Goal: Transaction & Acquisition: Purchase product/service

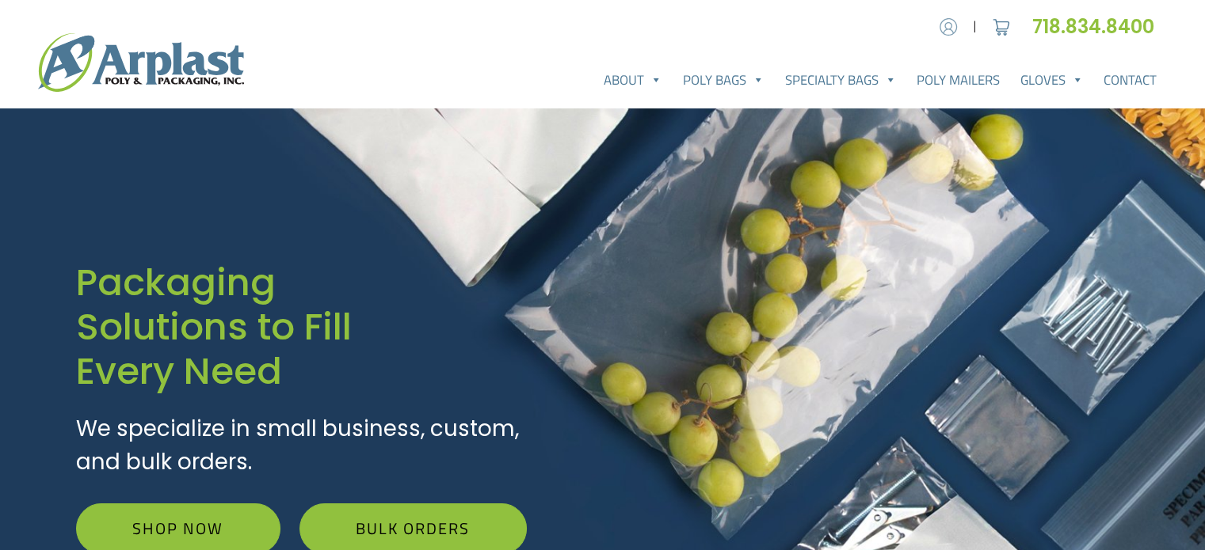
click at [946, 25] on img at bounding box center [948, 27] width 24 height 24
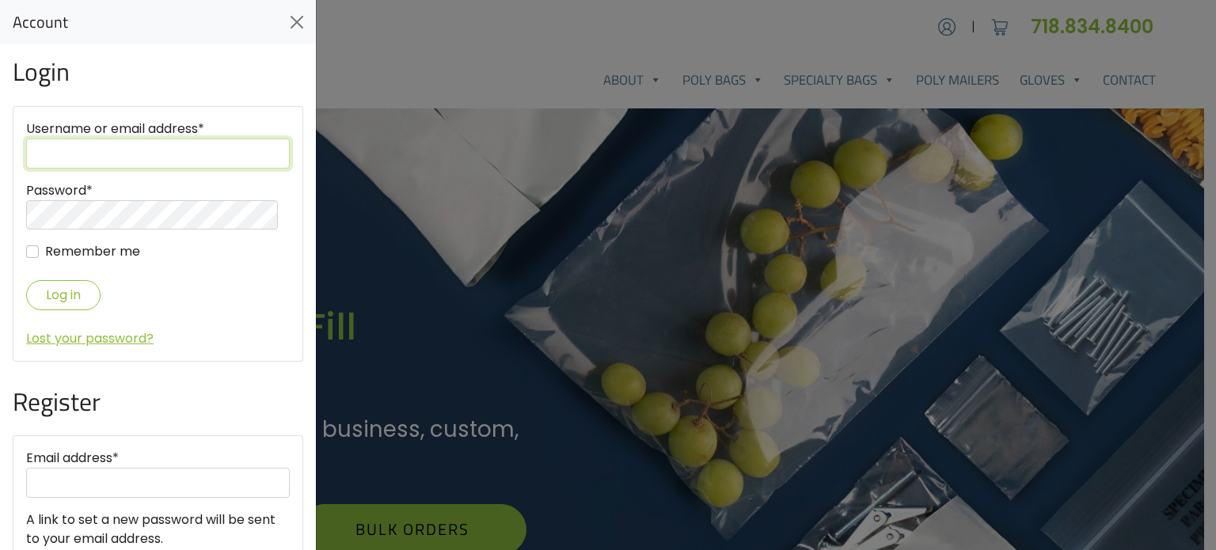
click at [111, 161] on input "Username or email address *" at bounding box center [158, 154] width 264 height 30
type input "rokblokz@gmail.com"
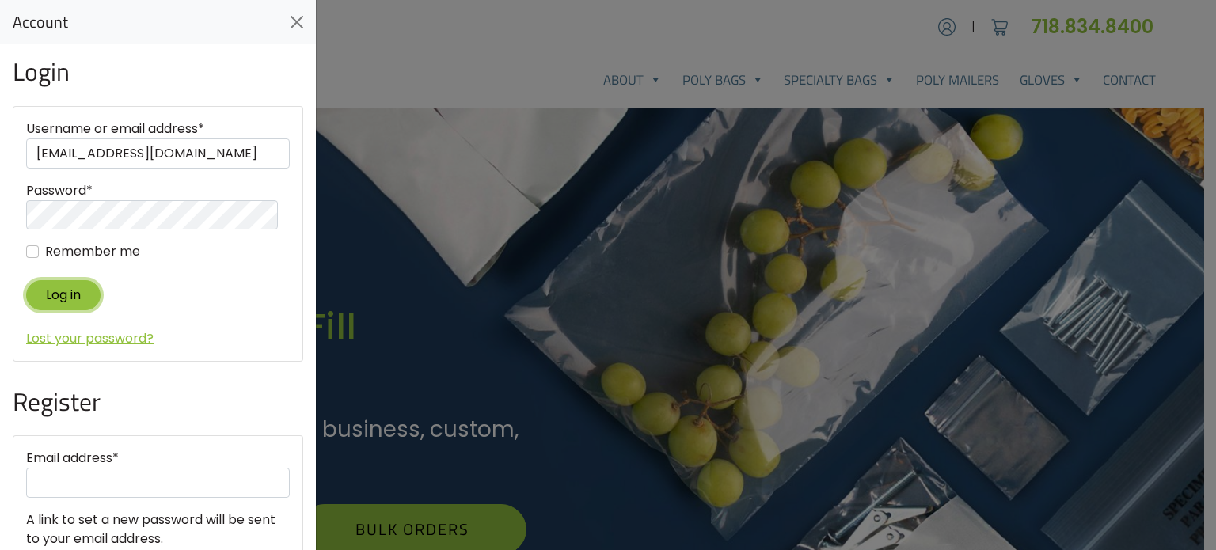
click at [54, 289] on button "Log in" at bounding box center [63, 294] width 74 height 29
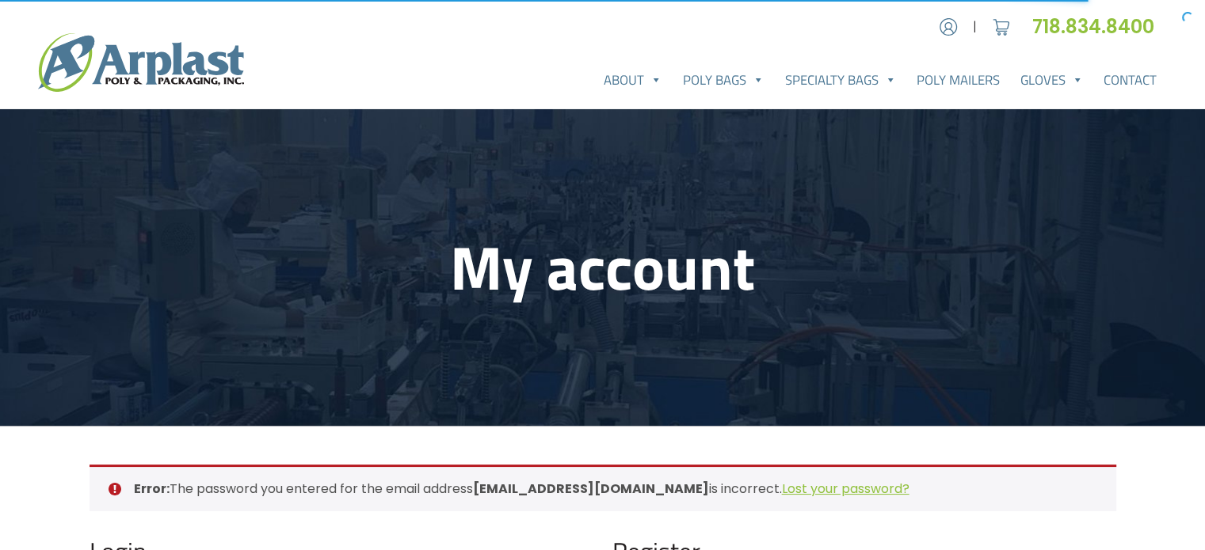
type input "rokblokz@gmail.com"
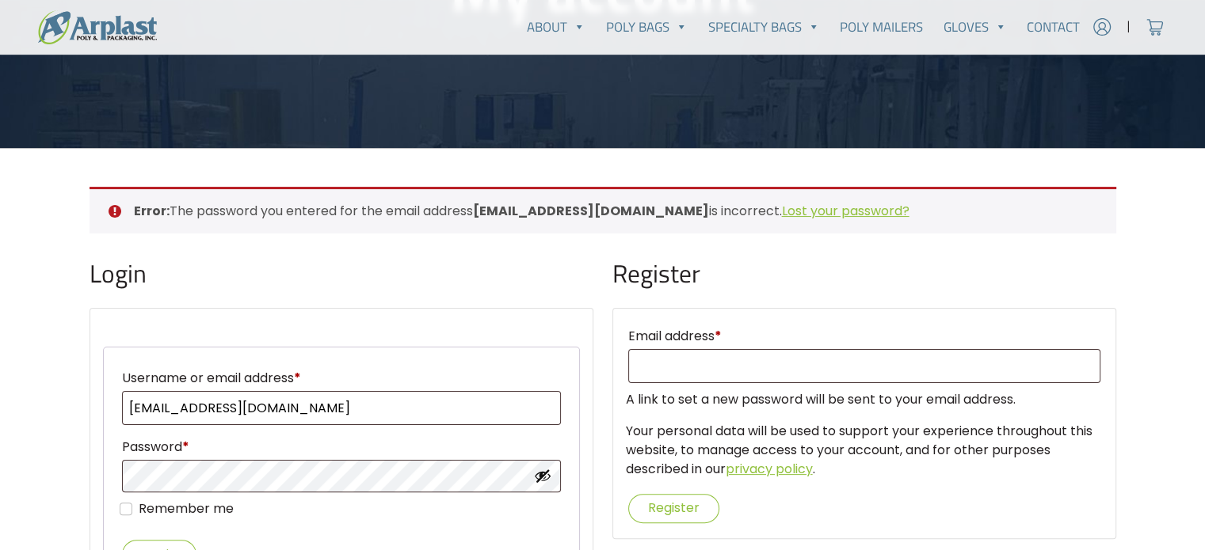
scroll to position [317, 0]
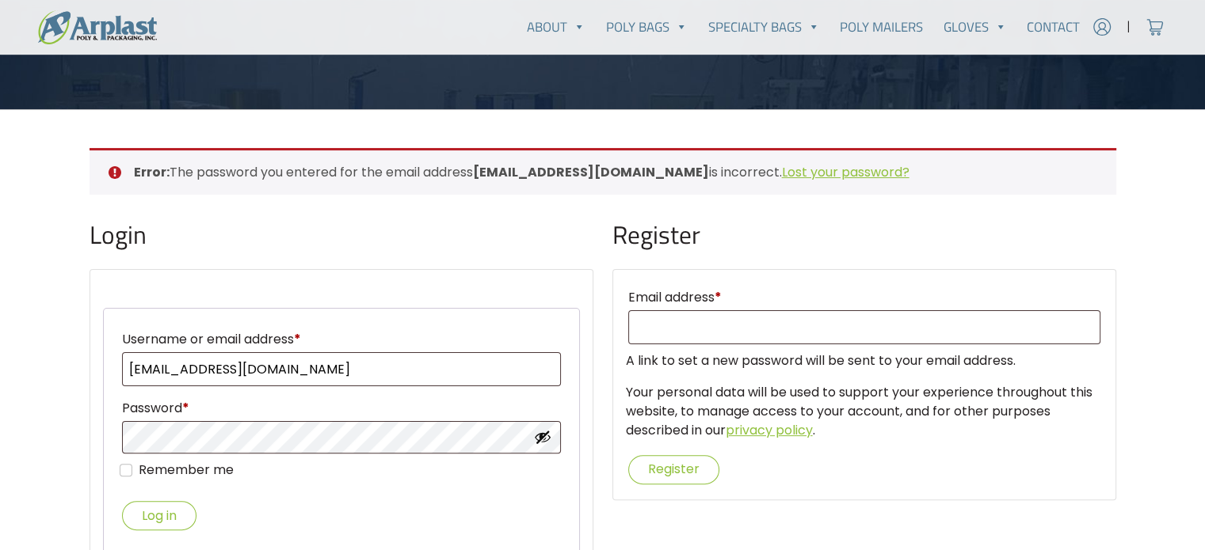
click at [545, 433] on button "Show password" at bounding box center [542, 436] width 17 height 17
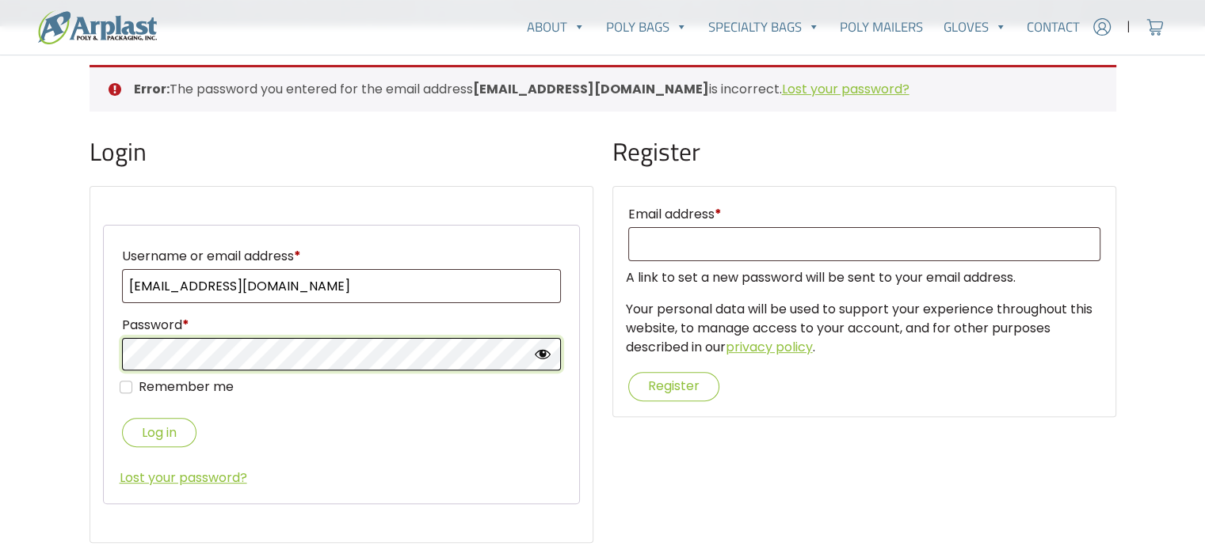
scroll to position [475, 0]
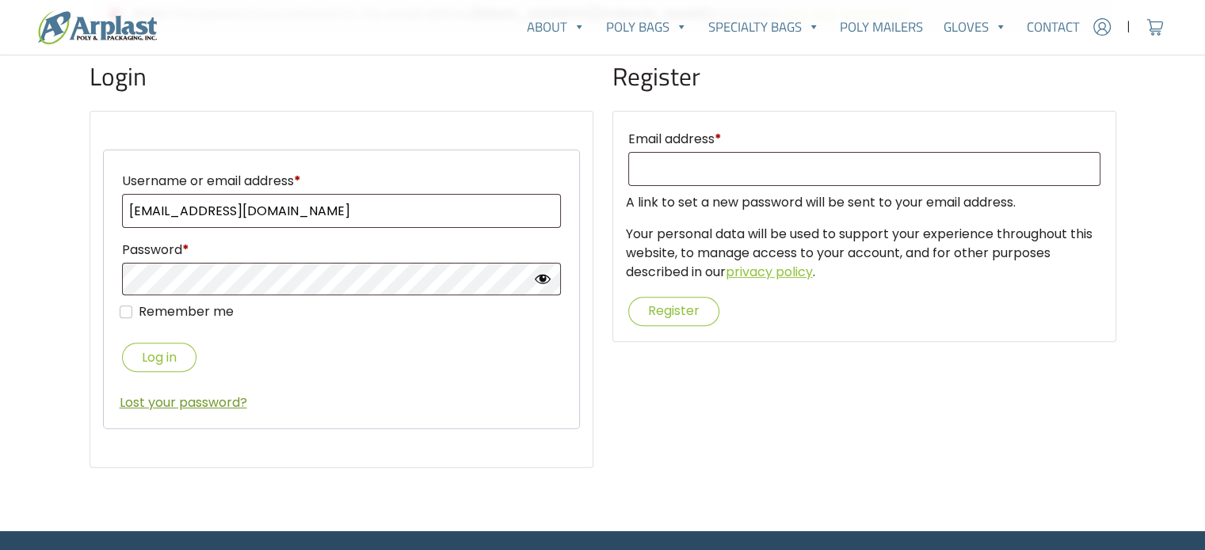
click at [206, 399] on link "Lost your password?" at bounding box center [184, 403] width 128 height 18
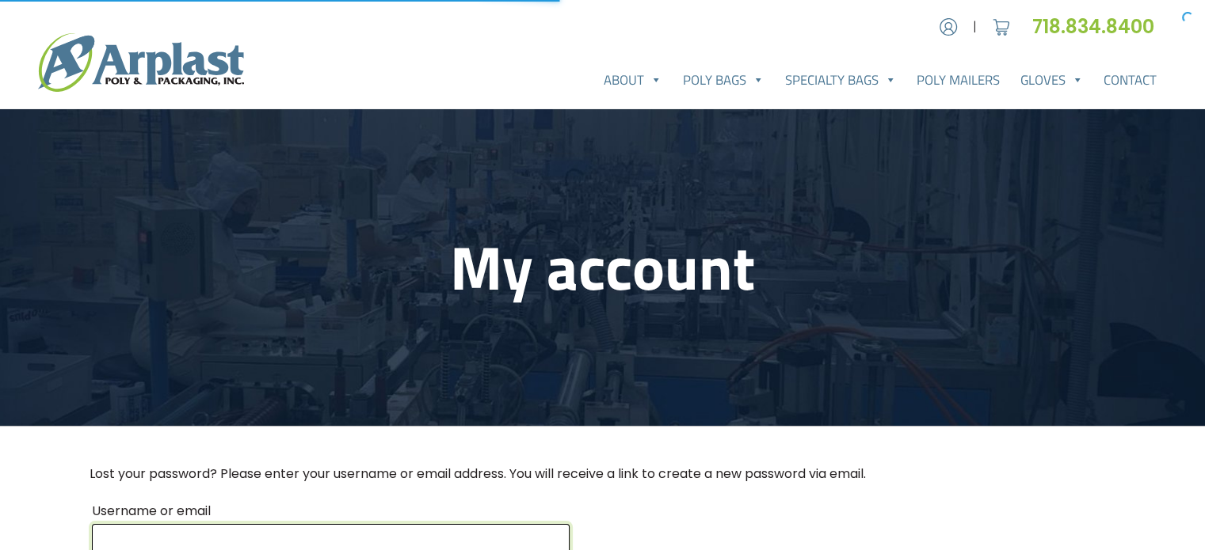
type input "rokblokz@gmail.com"
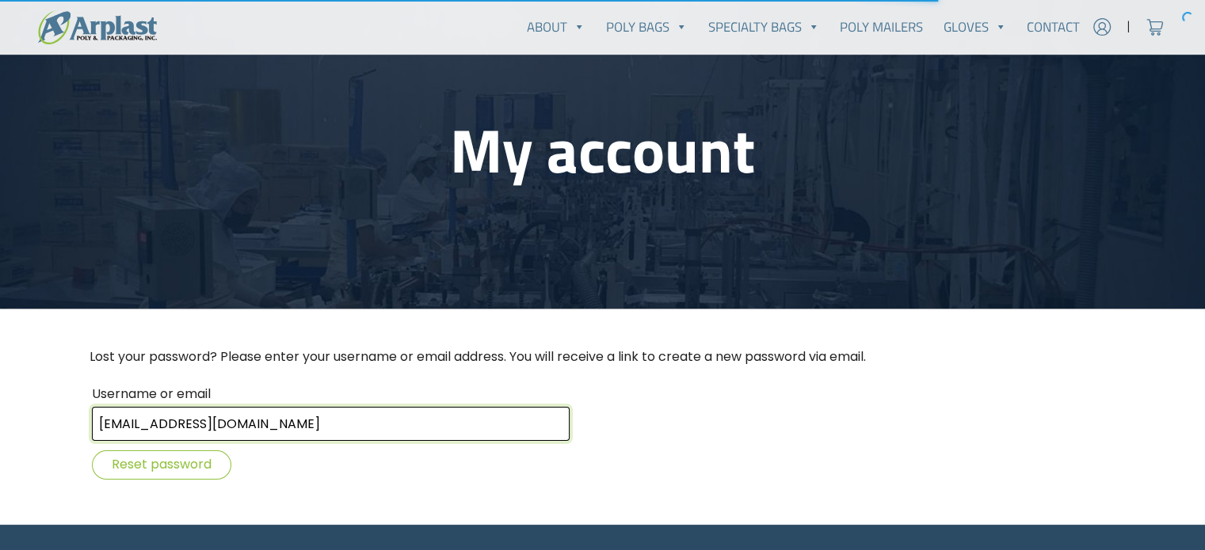
scroll to position [158, 0]
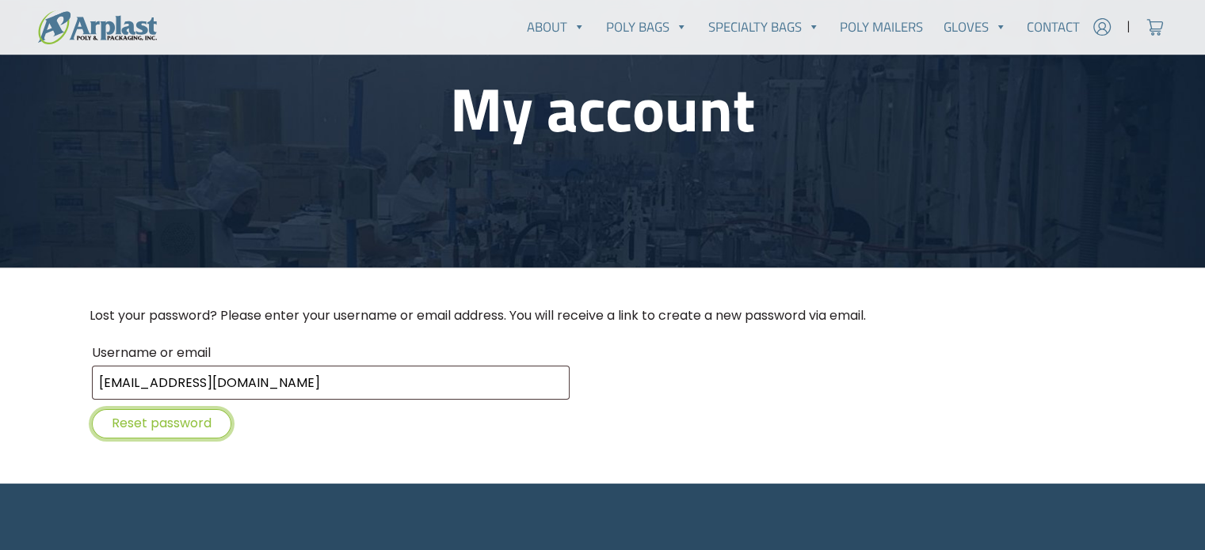
click at [143, 424] on button "Reset password" at bounding box center [161, 423] width 139 height 29
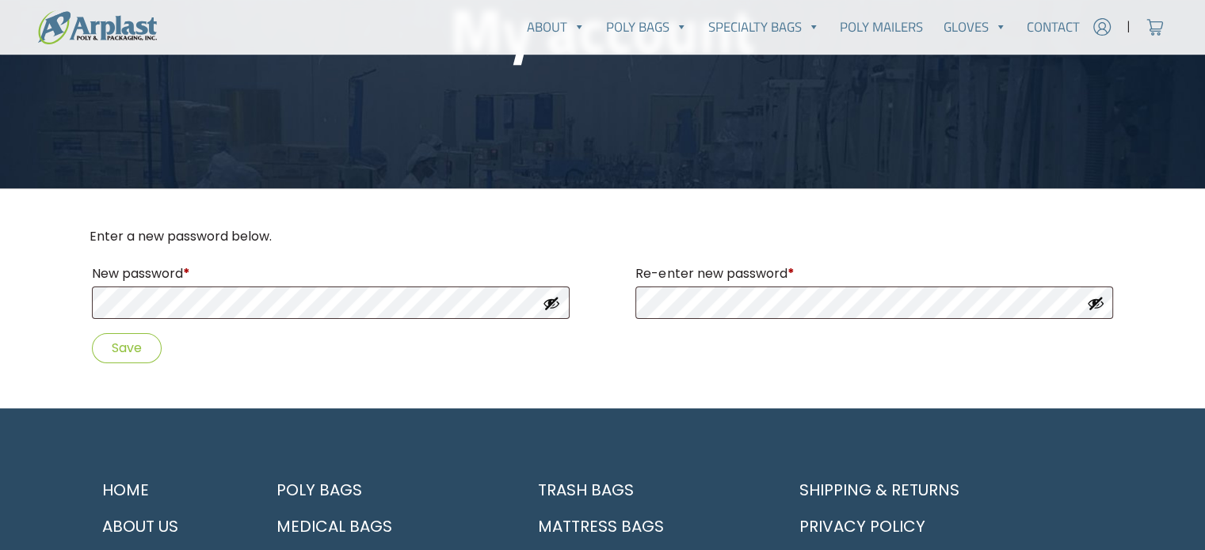
click at [553, 306] on button "Show password" at bounding box center [551, 303] width 17 height 17
click at [1098, 302] on button "Show password" at bounding box center [1095, 303] width 17 height 17
click at [125, 351] on button "Save" at bounding box center [127, 347] width 70 height 29
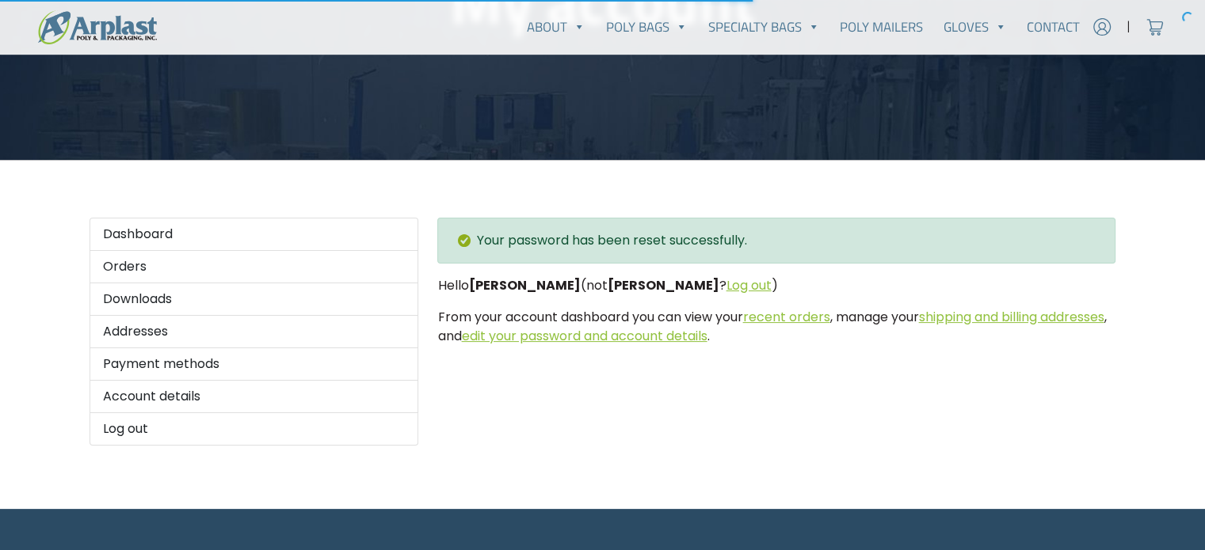
scroll to position [317, 0]
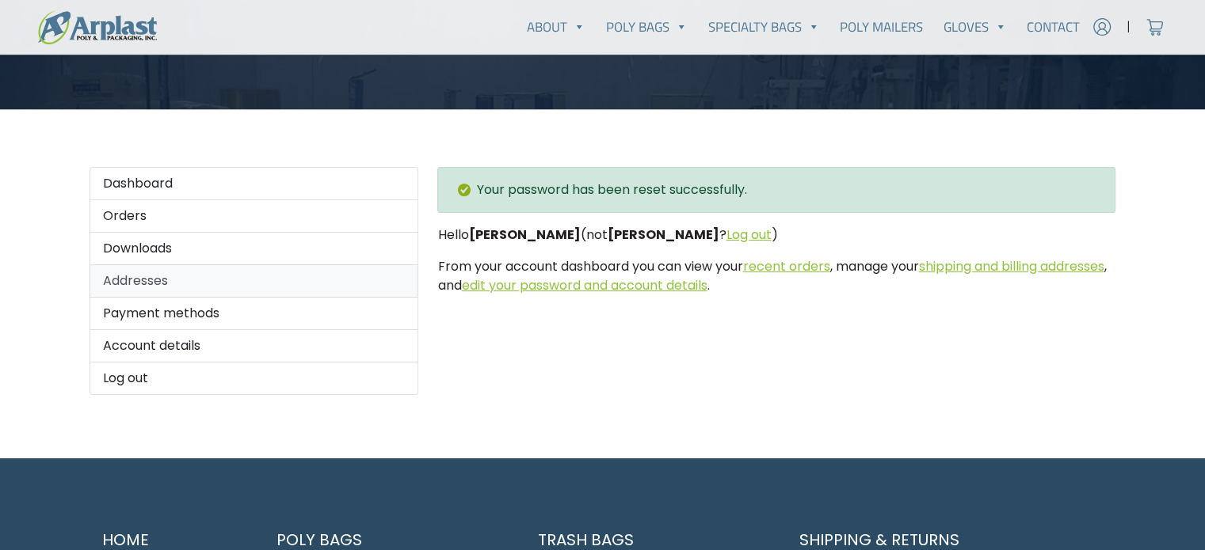
click at [135, 284] on link "Addresses" at bounding box center [253, 281] width 329 height 32
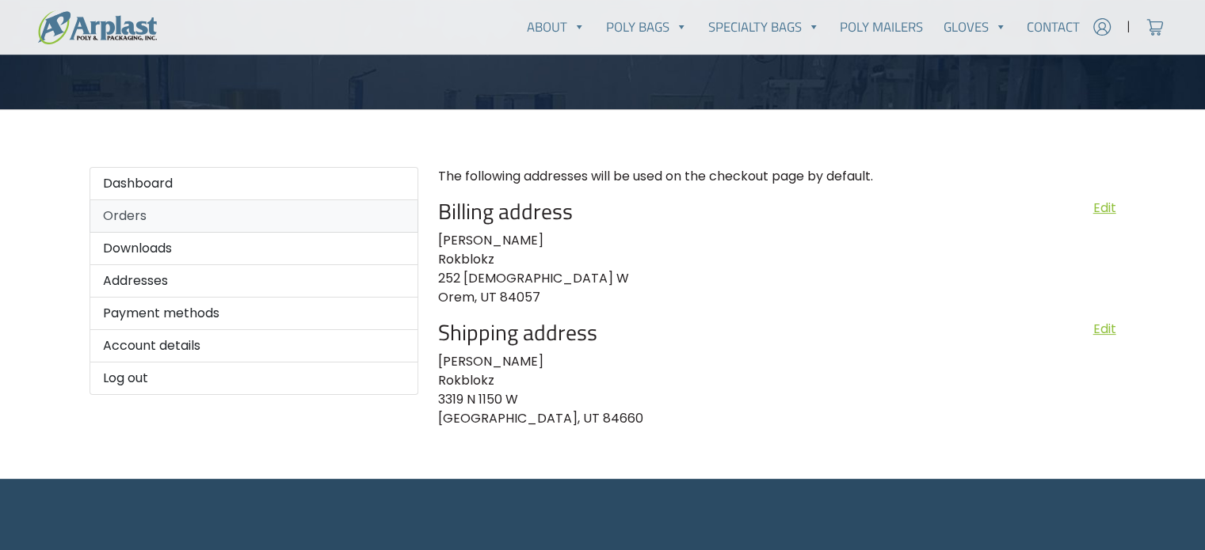
click at [124, 217] on link "Orders" at bounding box center [253, 216] width 329 height 32
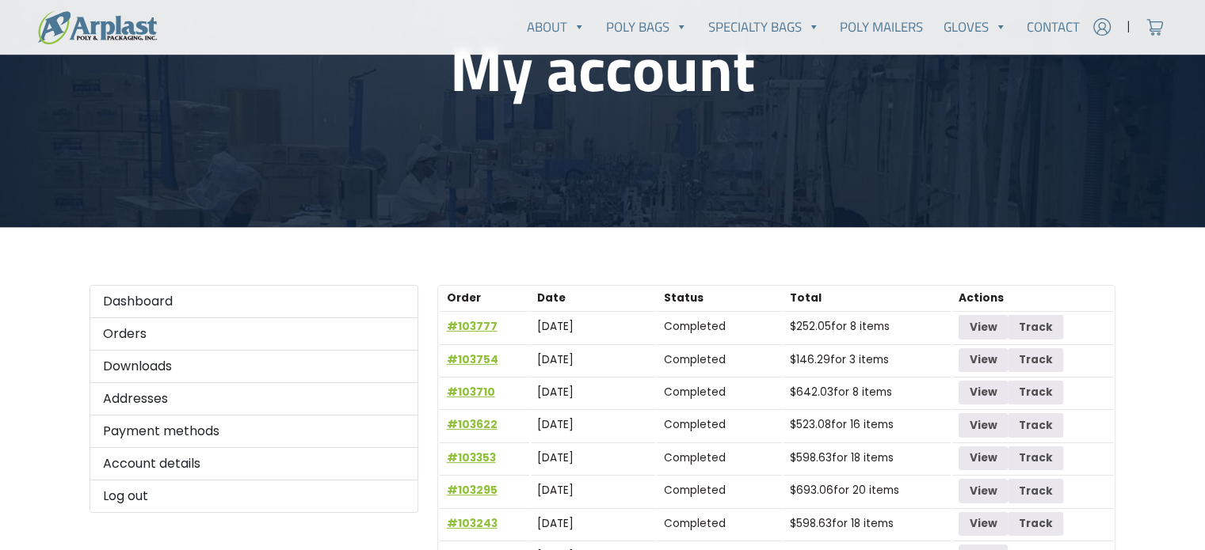
scroll to position [238, 0]
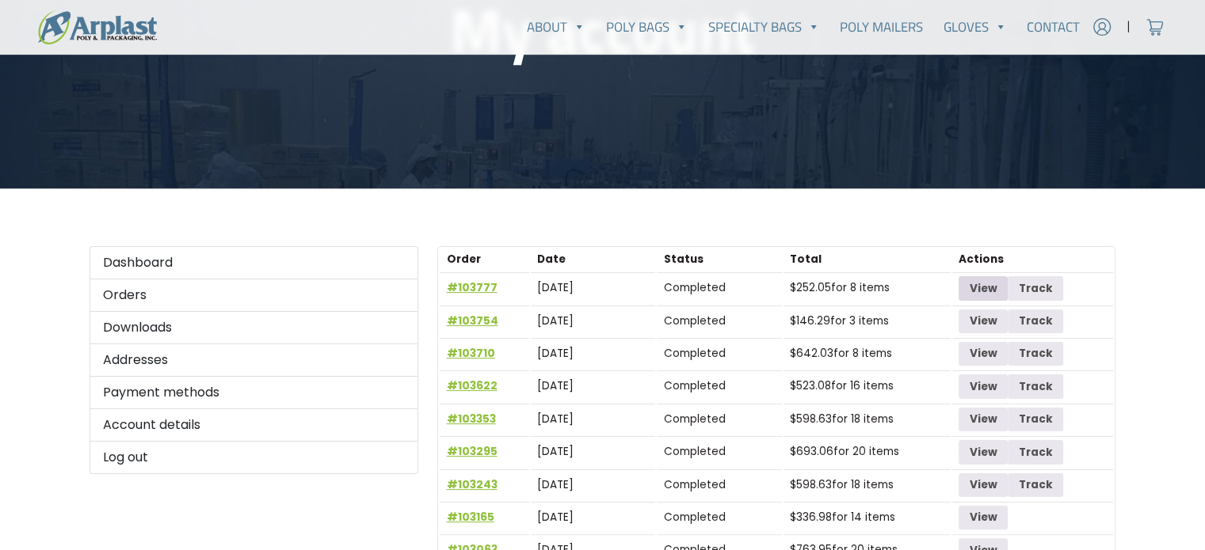
click at [995, 284] on link "View" at bounding box center [982, 288] width 49 height 24
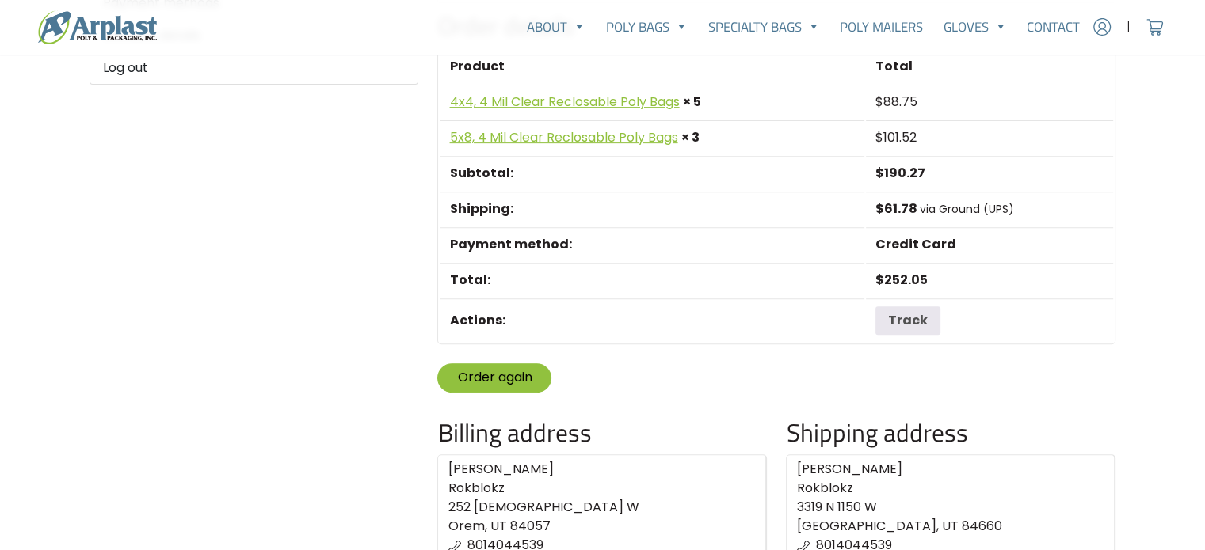
scroll to position [634, 0]
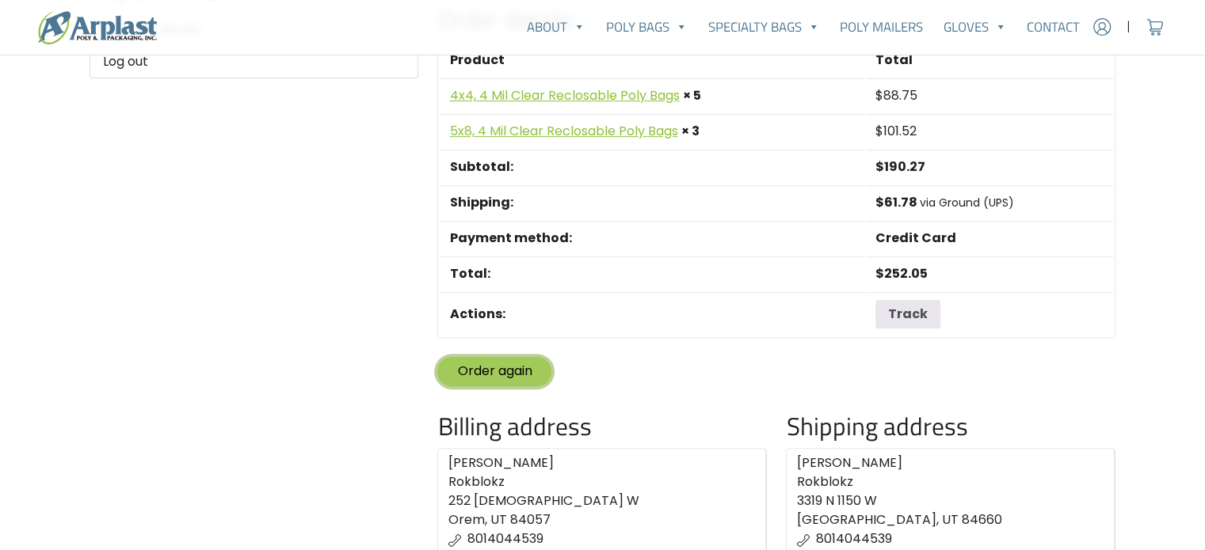
click at [489, 374] on link "Order again" at bounding box center [494, 371] width 114 height 29
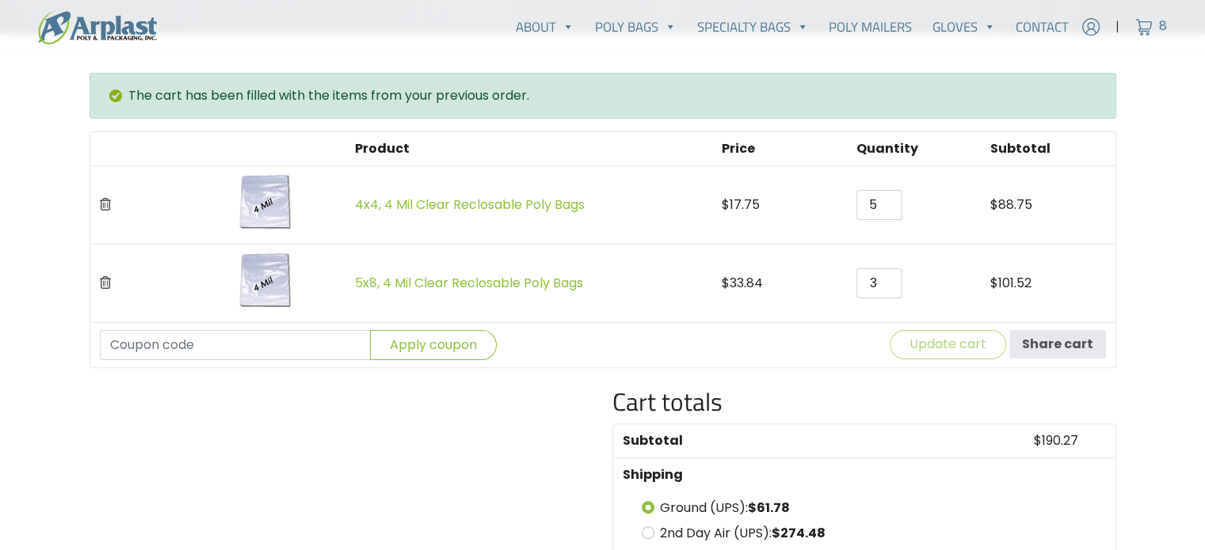
scroll to position [396, 0]
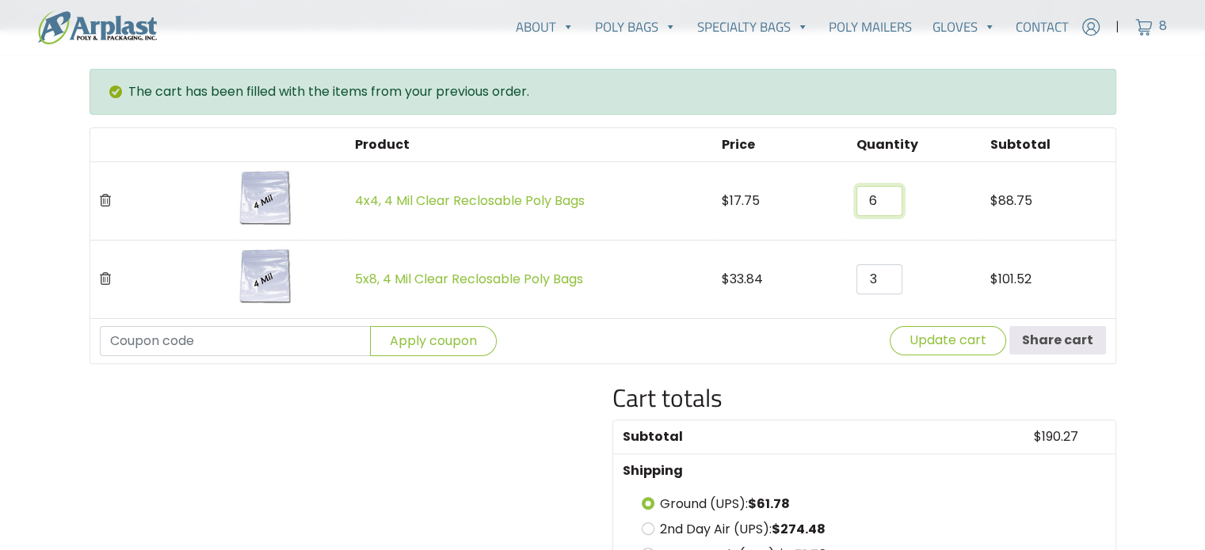
type input "6"
click at [884, 195] on input "6" at bounding box center [879, 201] width 46 height 30
click at [942, 341] on button "Update cart" at bounding box center [947, 340] width 116 height 29
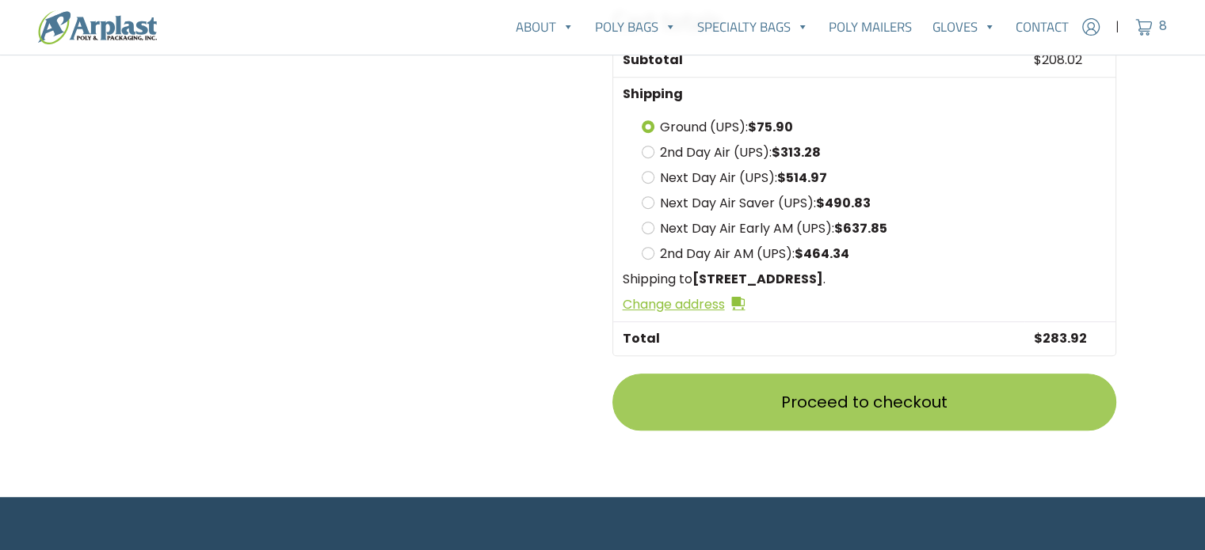
scroll to position [781, 0]
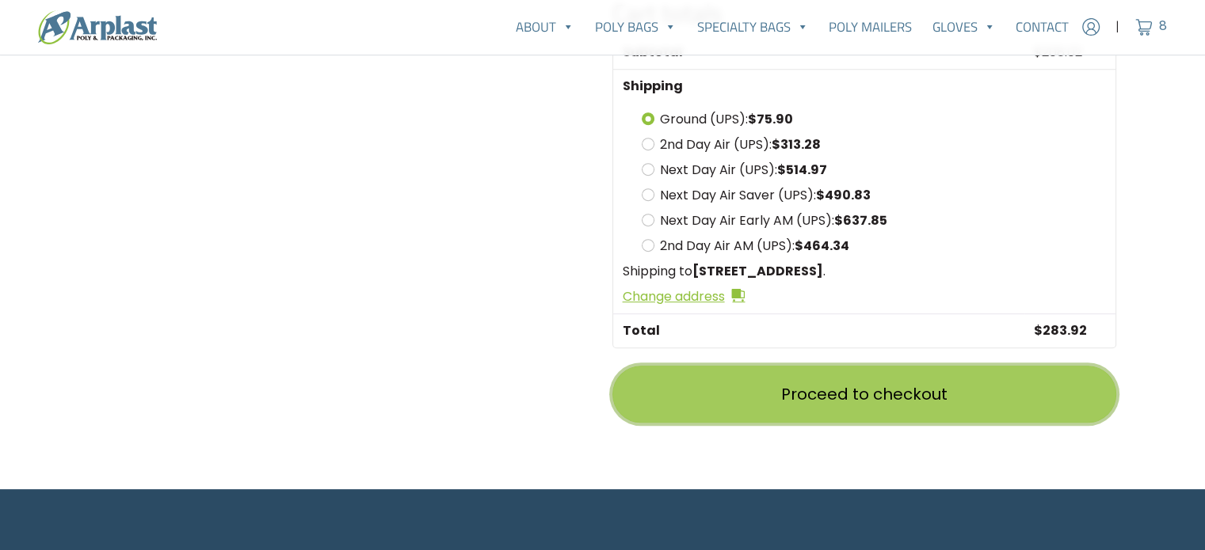
click at [860, 388] on link "Proceed to checkout" at bounding box center [864, 394] width 504 height 57
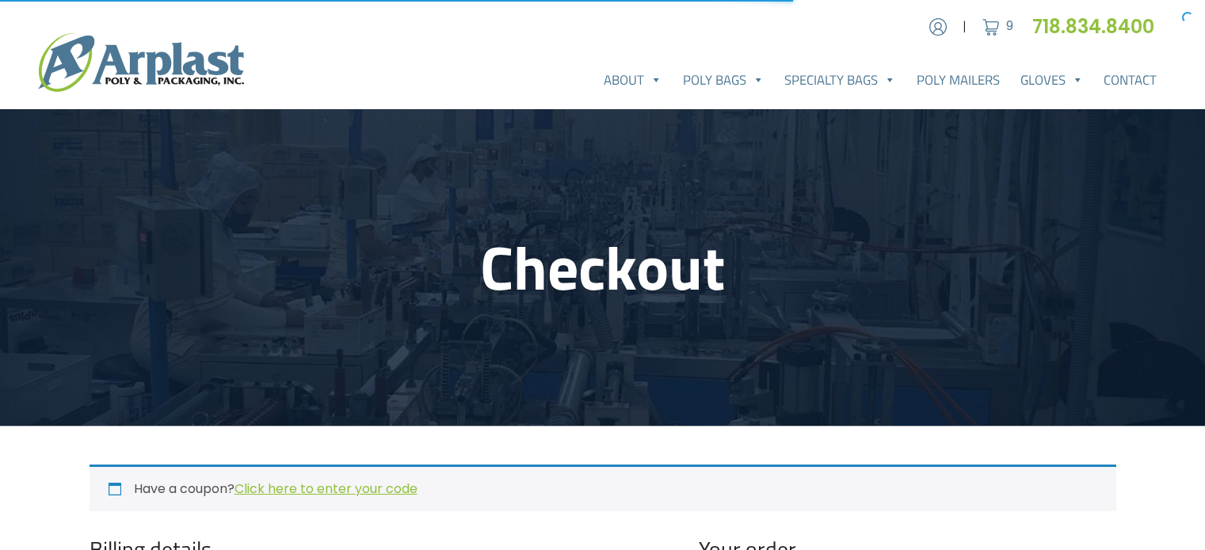
select select "UT"
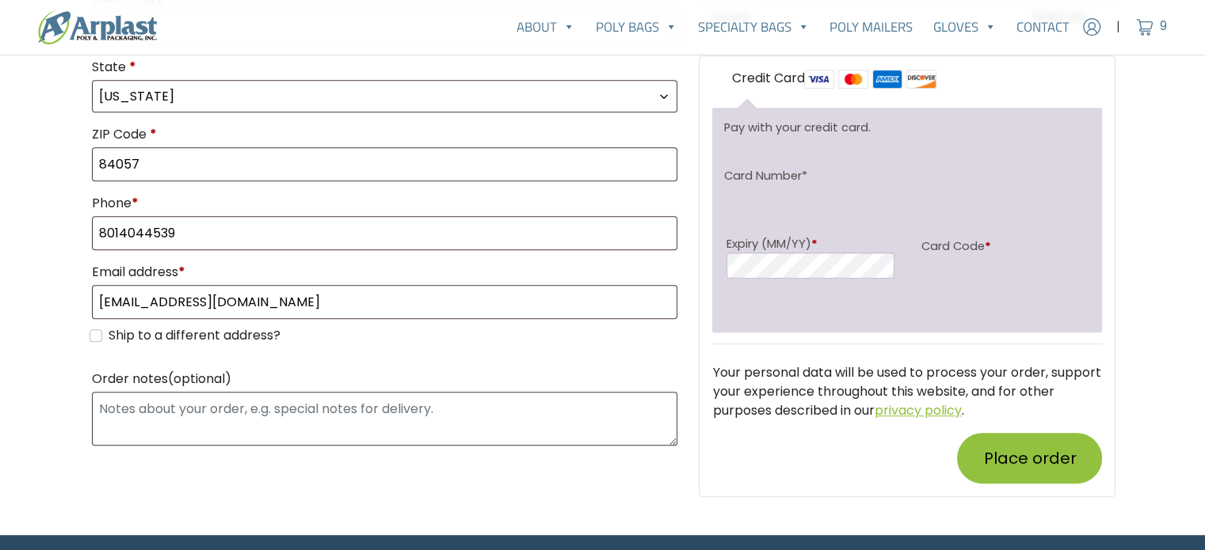
scroll to position [950, 0]
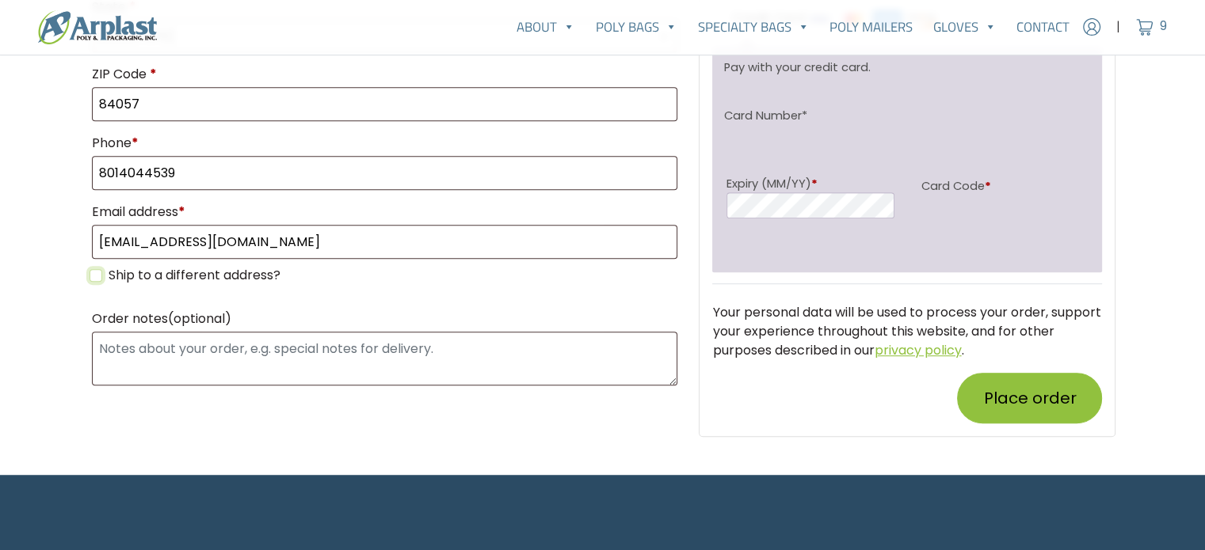
click at [98, 269] on input "Ship to a different address?" at bounding box center [95, 275] width 13 height 13
checkbox input "true"
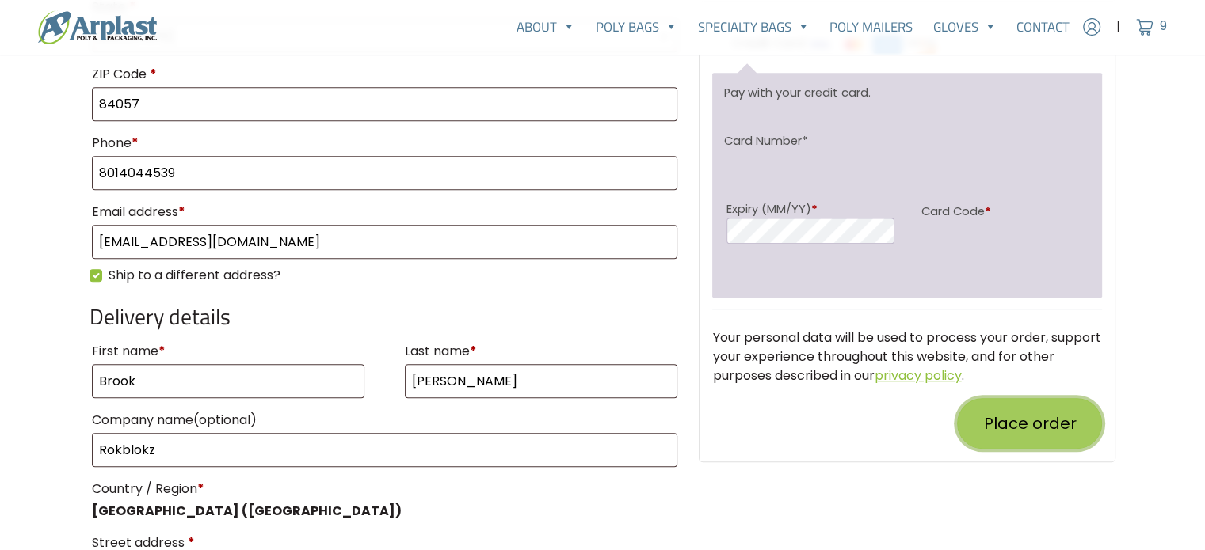
click at [1024, 421] on button "Place order" at bounding box center [1029, 423] width 145 height 51
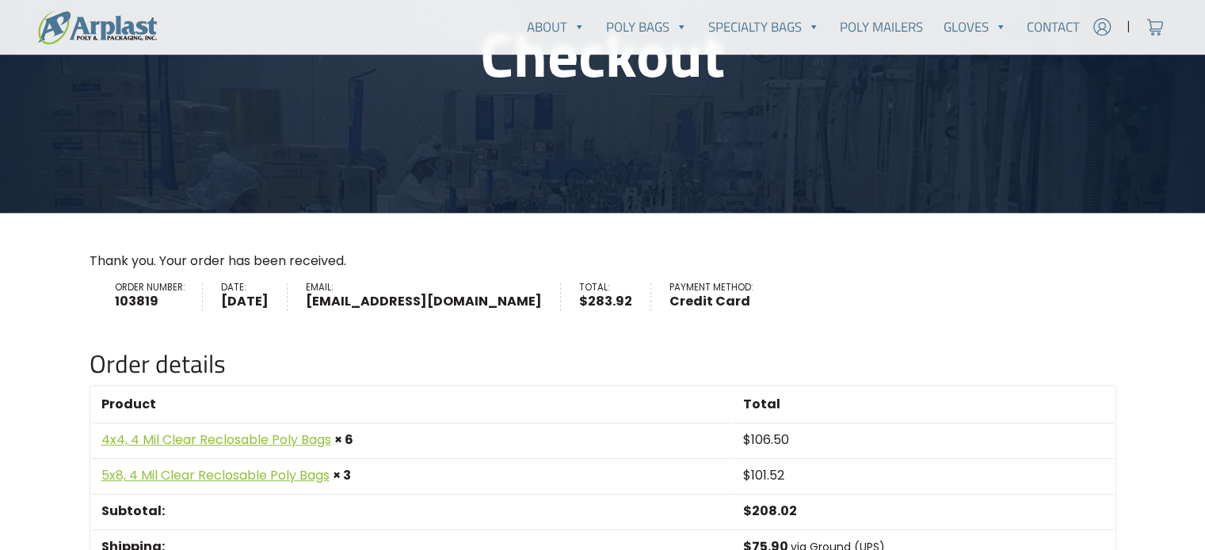
scroll to position [238, 0]
